Goal: Navigation & Orientation: Go to known website

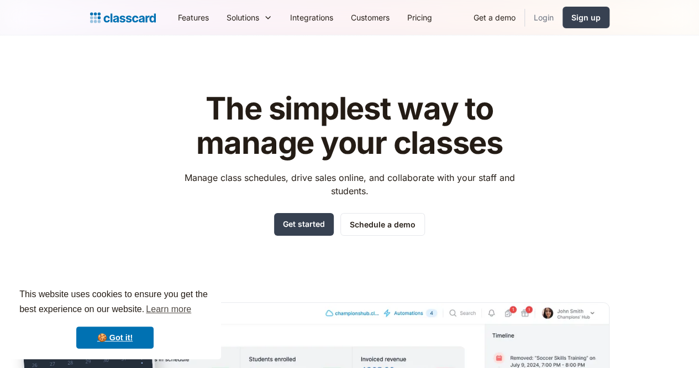
click at [563, 15] on link "Login" at bounding box center [544, 17] width 38 height 25
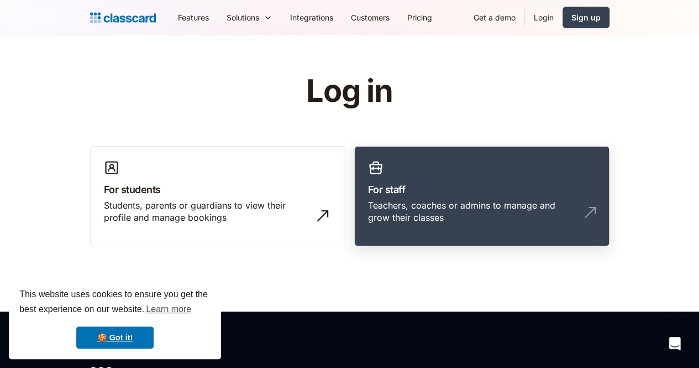
click at [517, 177] on link "For staff Teachers, coaches or admins to manage and grow their classes" at bounding box center [481, 196] width 255 height 101
